Goal: Browse casually: Explore the website without a specific task or goal

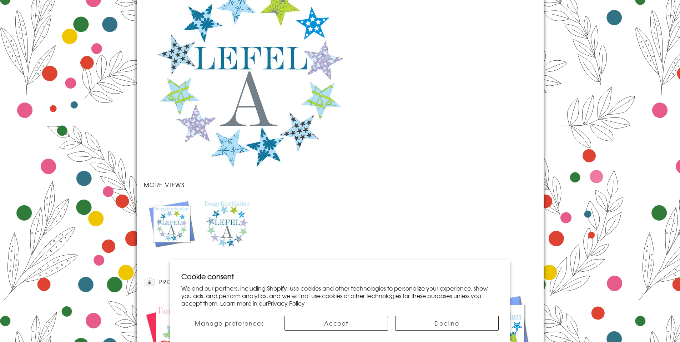
scroll to position [608, 0]
